Goal: Task Accomplishment & Management: Manage account settings

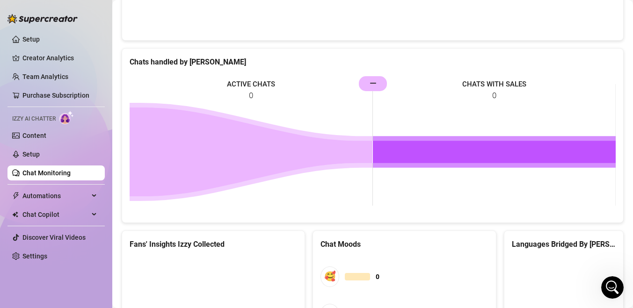
scroll to position [573, 0]
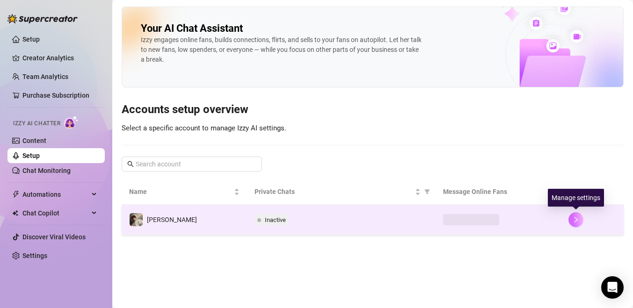
click at [578, 219] on icon "right" at bounding box center [575, 220] width 7 height 7
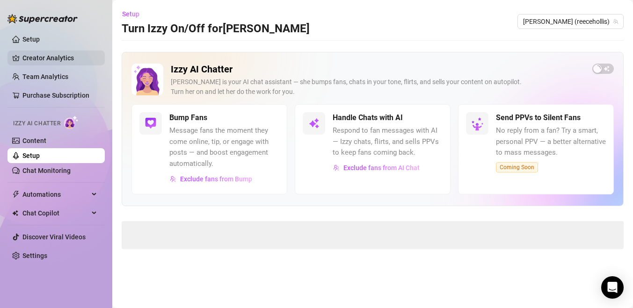
click at [55, 58] on link "Creator Analytics" at bounding box center [59, 58] width 75 height 15
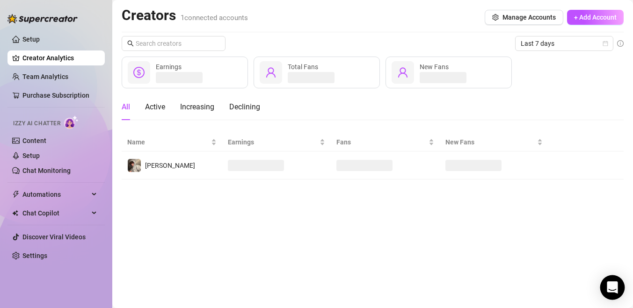
click at [610, 278] on div "Open Intercom Messenger" at bounding box center [612, 287] width 25 height 25
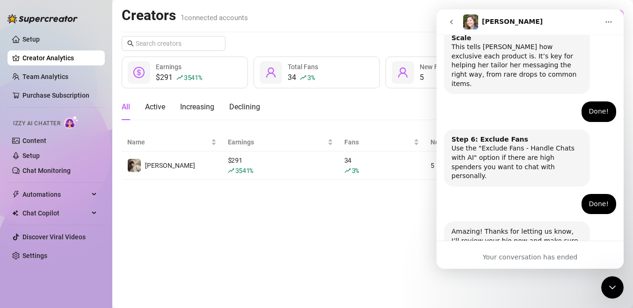
scroll to position [573, 0]
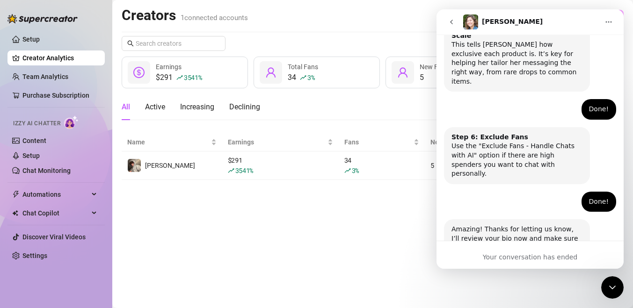
click at [391, 222] on main "Creators 1 connected accounts Manage Accounts + Add Account Last 7 days $291 35…" at bounding box center [372, 154] width 521 height 308
click at [449, 21] on icon "go back" at bounding box center [451, 21] width 7 height 7
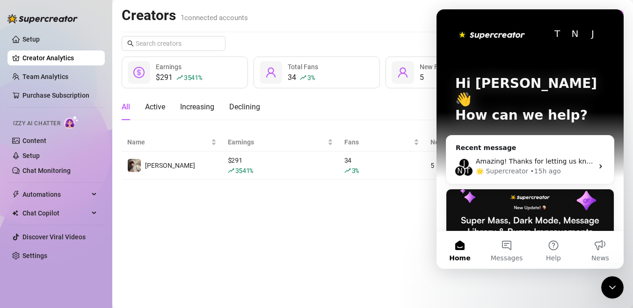
click at [610, 281] on div "Close Intercom Messenger" at bounding box center [612, 287] width 22 height 22
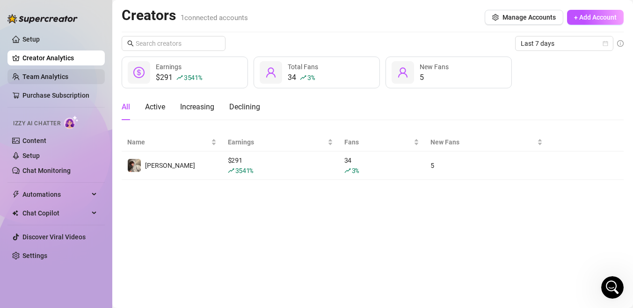
click at [68, 79] on link "Team Analytics" at bounding box center [45, 76] width 46 height 7
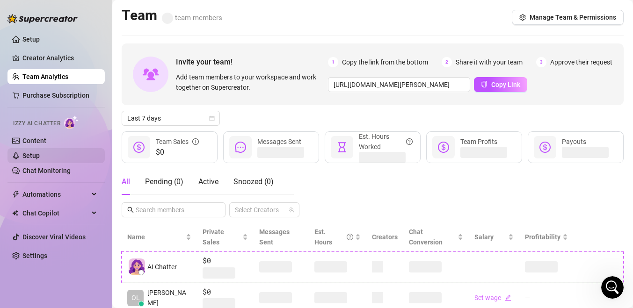
click at [40, 159] on link "Setup" at bounding box center [30, 155] width 17 height 7
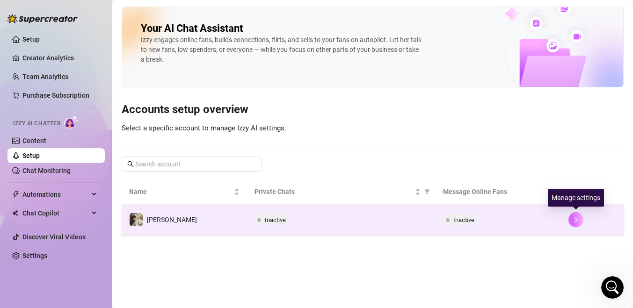
click at [575, 221] on icon "right" at bounding box center [575, 220] width 7 height 7
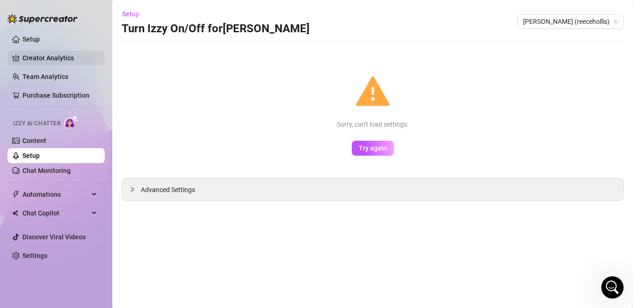
click at [54, 60] on link "Creator Analytics" at bounding box center [59, 58] width 75 height 15
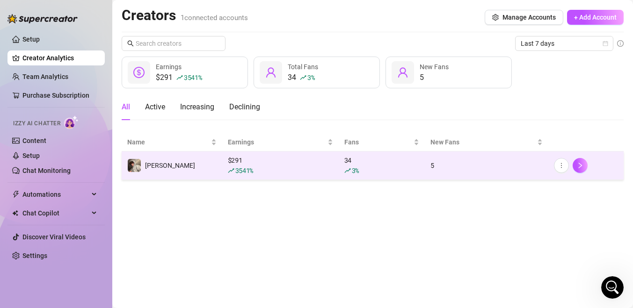
click at [216, 166] on td "[PERSON_NAME]" at bounding box center [172, 166] width 101 height 29
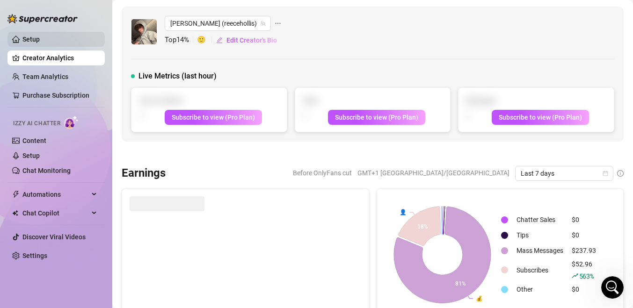
click at [40, 36] on link "Setup" at bounding box center [30, 39] width 17 height 7
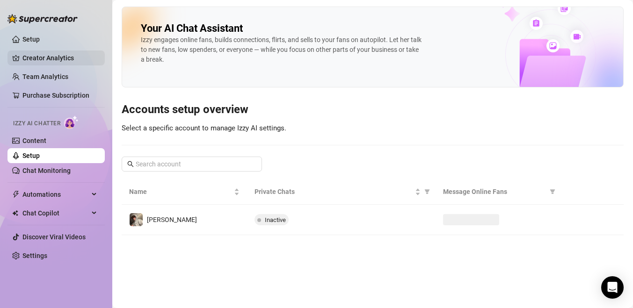
click at [58, 55] on link "Creator Analytics" at bounding box center [59, 58] width 75 height 15
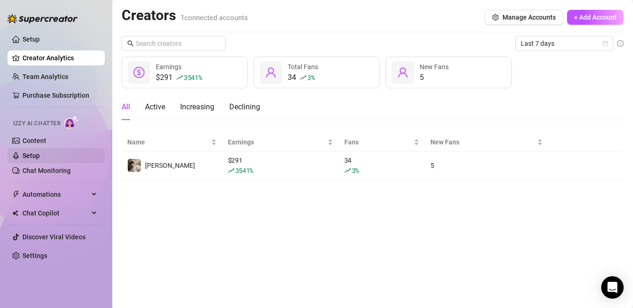
click at [40, 159] on link "Setup" at bounding box center [30, 155] width 17 height 7
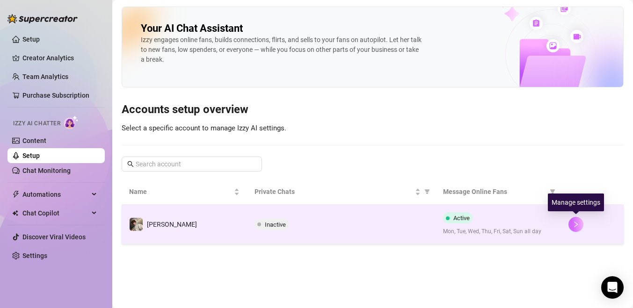
click at [575, 224] on icon "right" at bounding box center [575, 224] width 7 height 7
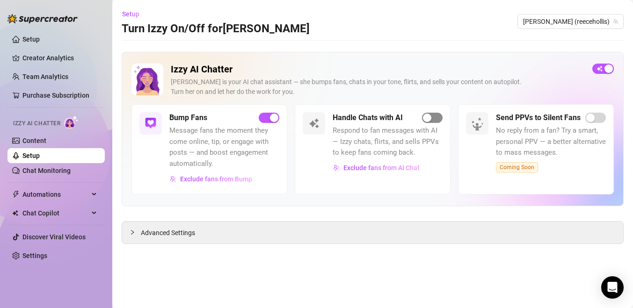
click at [430, 118] on div "button" at bounding box center [427, 118] width 8 height 8
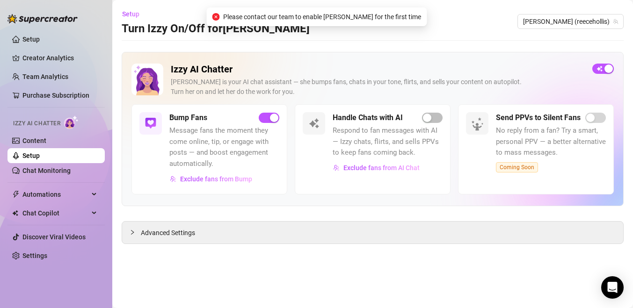
click at [427, 37] on main "Setup Turn Izzy On/Off for Reece Reece (reecehollis) Izzy AI Chatter Izzy is yo…" at bounding box center [372, 154] width 521 height 308
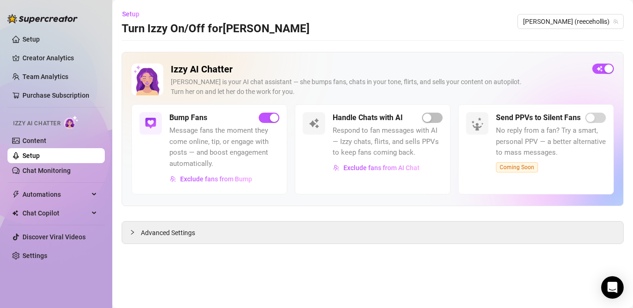
click at [429, 112] on div "Handle Chats with AI" at bounding box center [388, 117] width 110 height 11
click at [429, 116] on div "button" at bounding box center [427, 118] width 8 height 8
click at [185, 224] on div "Advanced Settings" at bounding box center [372, 233] width 501 height 22
click at [171, 238] on div "Advanced Settings" at bounding box center [372, 233] width 501 height 22
click at [169, 231] on span "Advanced Settings" at bounding box center [168, 233] width 54 height 10
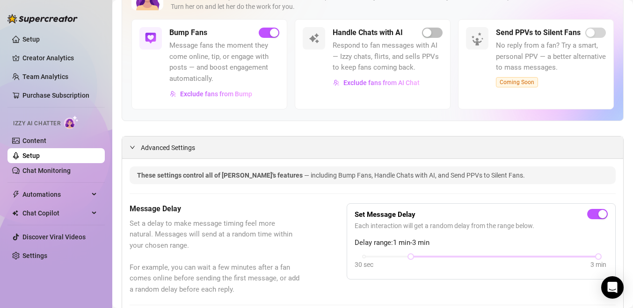
scroll to position [111, 0]
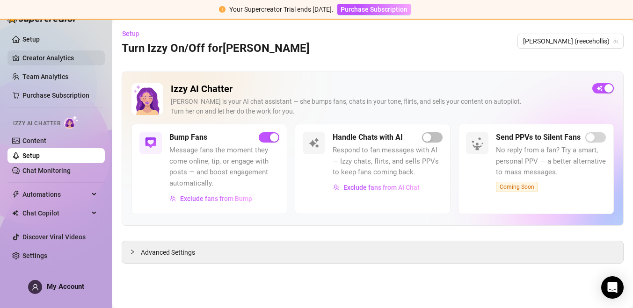
click at [52, 59] on link "Creator Analytics" at bounding box center [59, 58] width 75 height 15
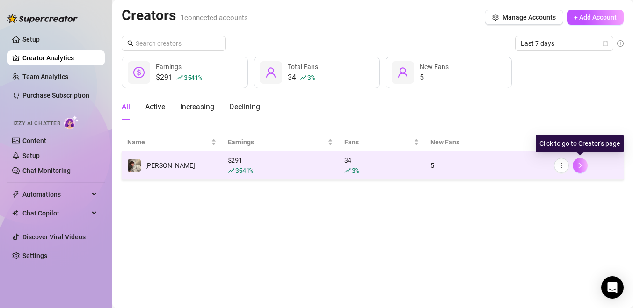
click at [577, 163] on icon "right" at bounding box center [580, 165] width 7 height 7
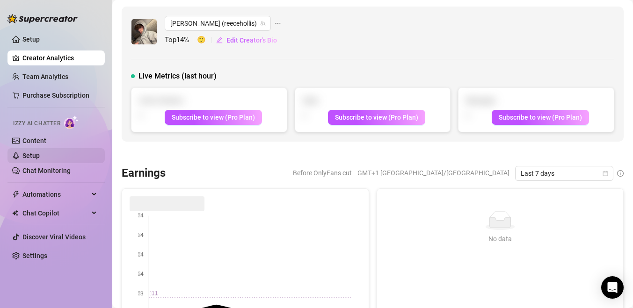
click at [27, 159] on link "Setup" at bounding box center [30, 155] width 17 height 7
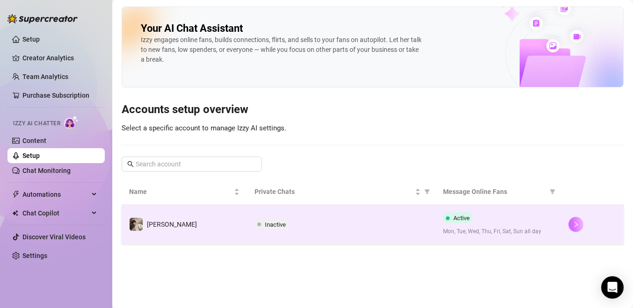
click at [576, 228] on button "button" at bounding box center [575, 224] width 15 height 15
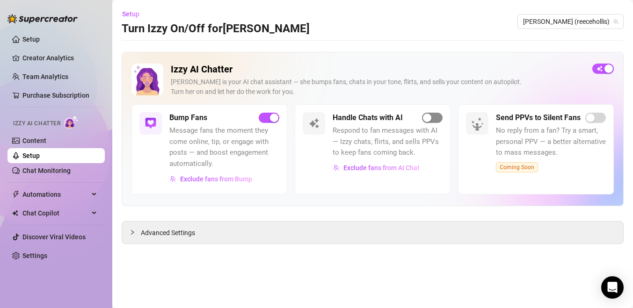
click at [430, 122] on div "button" at bounding box center [427, 118] width 8 height 8
click at [427, 120] on div "button" at bounding box center [427, 118] width 8 height 8
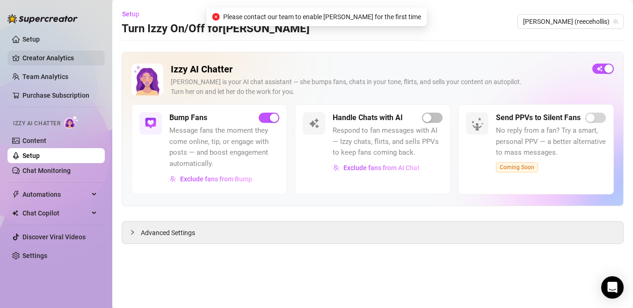
click at [51, 62] on link "Creator Analytics" at bounding box center [59, 58] width 75 height 15
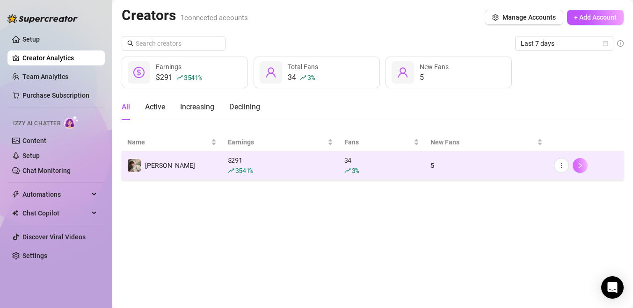
click at [582, 165] on icon "right" at bounding box center [580, 165] width 7 height 7
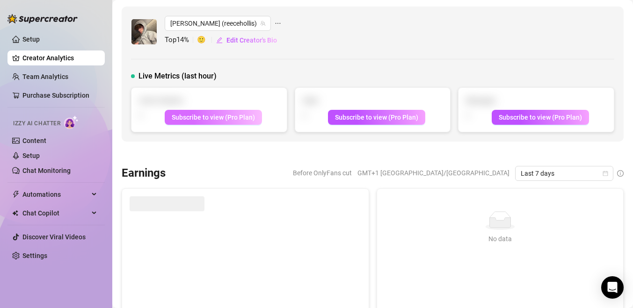
click at [250, 117] on span "Subscribe to view (Pro Plan)" at bounding box center [213, 117] width 83 height 7
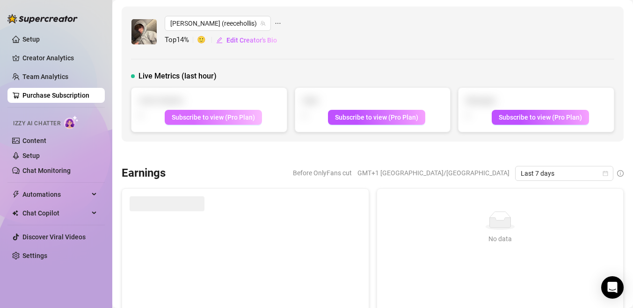
click at [238, 119] on span "Subscribe to view (Pro Plan)" at bounding box center [213, 117] width 83 height 7
click at [379, 114] on span "Subscribe to view (Pro Plan)" at bounding box center [376, 117] width 83 height 7
click at [40, 157] on link "Setup" at bounding box center [30, 155] width 17 height 7
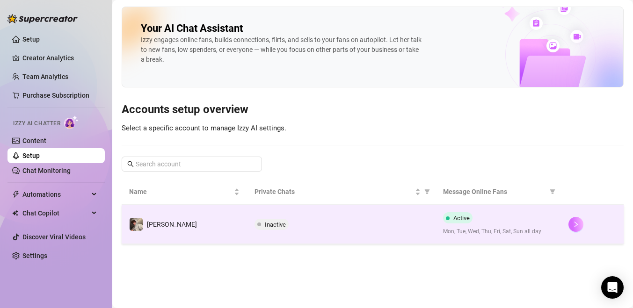
click at [576, 225] on icon "right" at bounding box center [575, 225] width 3 height 6
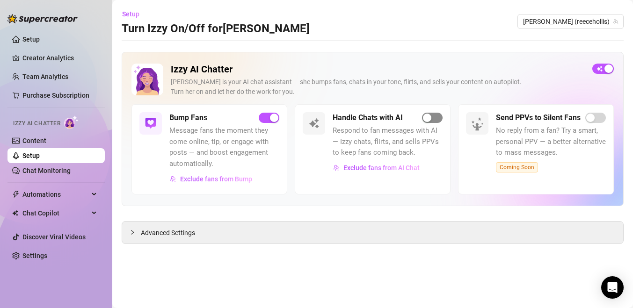
click at [433, 116] on span "button" at bounding box center [432, 118] width 21 height 10
